Goal: Navigation & Orientation: Understand site structure

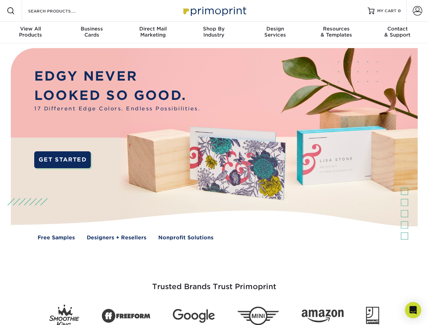
click at [214, 163] on img at bounding box center [213, 149] width 423 height 212
click at [11, 11] on span at bounding box center [11, 11] width 8 height 8
click at [417, 11] on span at bounding box center [416, 10] width 9 height 9
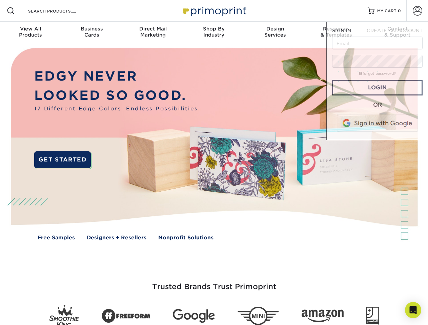
click at [30, 33] on div "View All Products" at bounding box center [30, 32] width 61 height 12
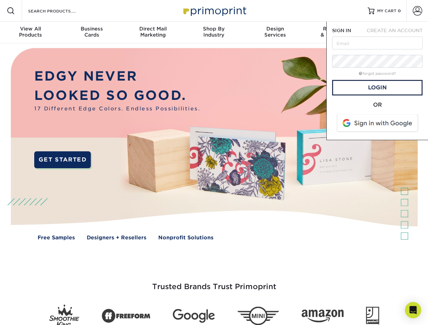
click at [91, 33] on div "Business Cards" at bounding box center [91, 32] width 61 height 12
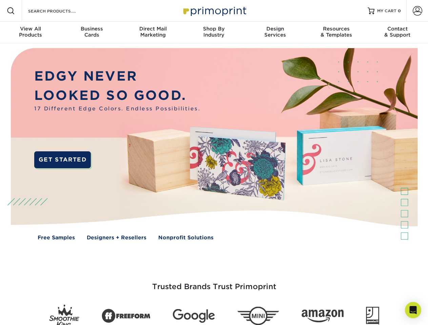
click at [153, 33] on div "Direct Mail Marketing" at bounding box center [152, 32] width 61 height 12
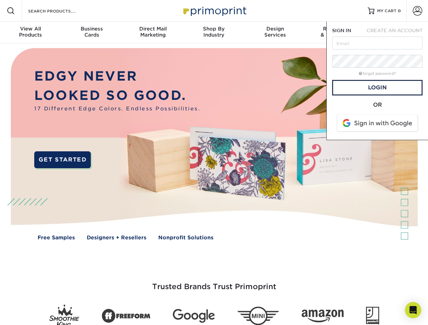
click at [214, 33] on div "Shop By Industry" at bounding box center [213, 32] width 61 height 12
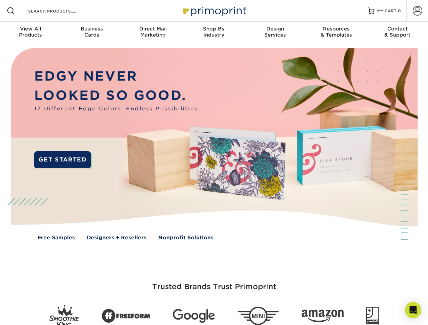
click at [275, 33] on div "Design Services" at bounding box center [274, 32] width 61 height 12
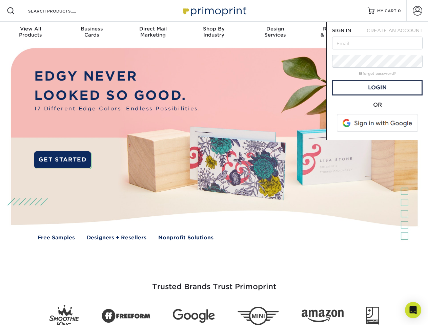
click at [336, 33] on span "SIGN IN" at bounding box center [341, 30] width 19 height 5
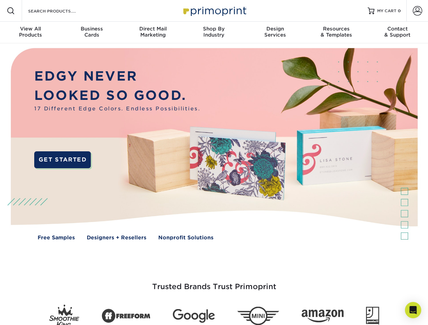
click at [397, 33] on div "Contact & Support" at bounding box center [397, 32] width 61 height 12
